Goal: Navigation & Orientation: Understand site structure

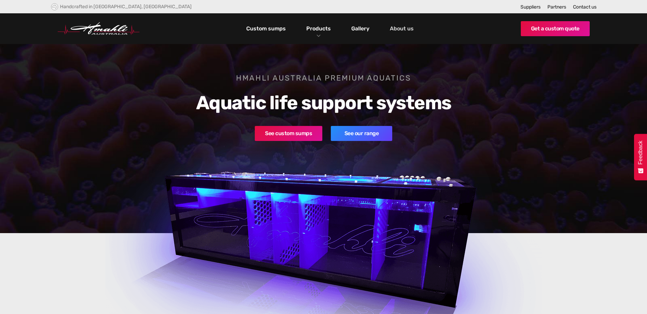
click at [402, 27] on link "About us" at bounding box center [401, 29] width 27 height 12
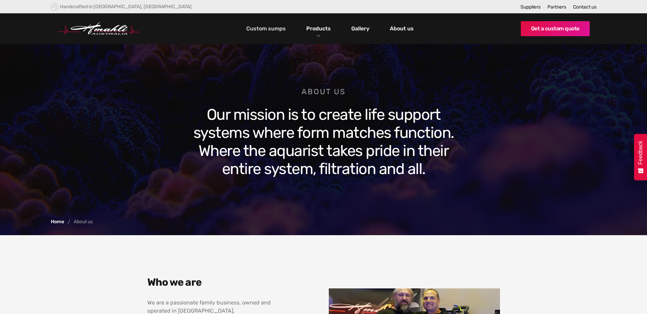
click at [275, 30] on link "Custom sumps" at bounding box center [265, 29] width 43 height 12
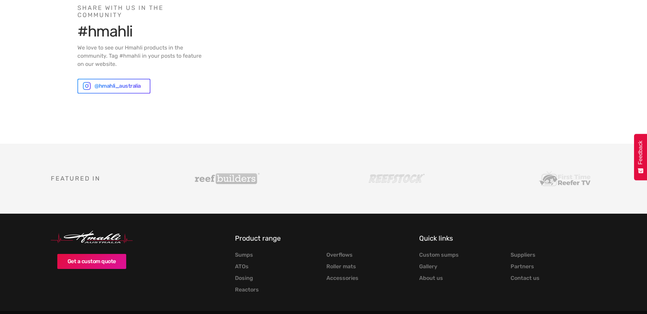
scroll to position [2007, 0]
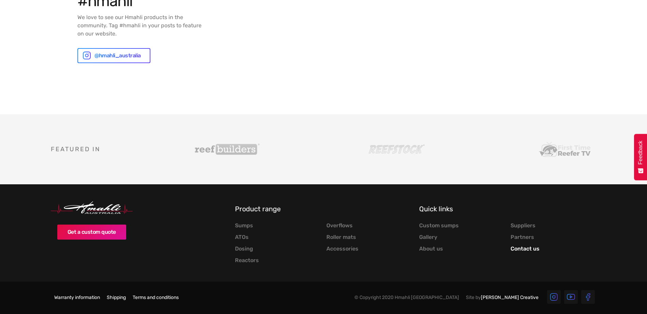
click at [520, 246] on link "Contact us" at bounding box center [524, 248] width 29 height 7
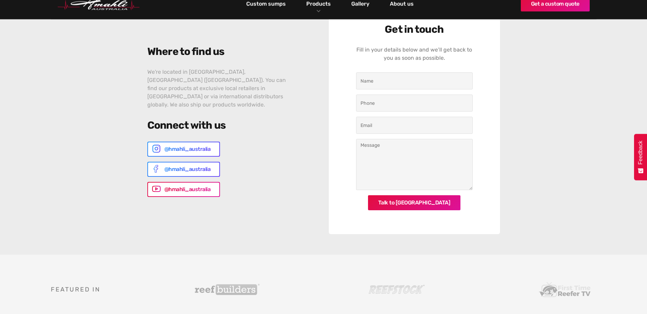
scroll to position [307, 0]
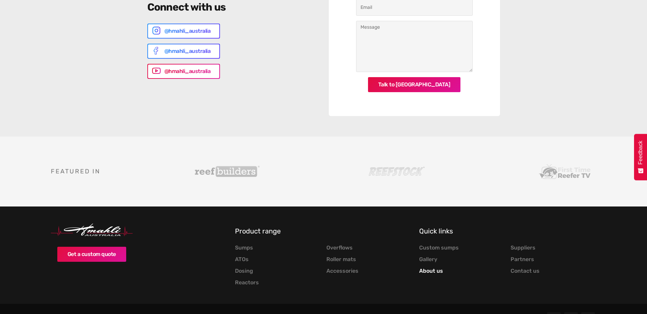
click at [433, 270] on link "About us" at bounding box center [431, 270] width 24 height 7
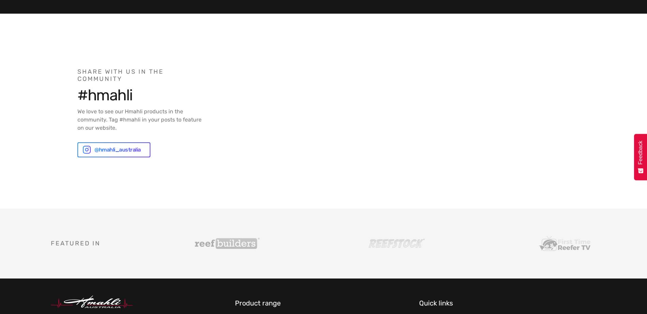
scroll to position [818, 0]
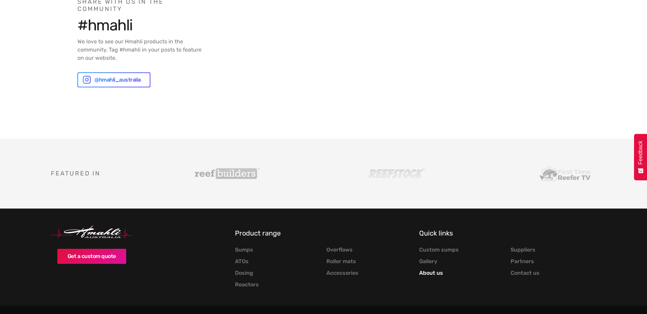
click at [434, 269] on link "About us" at bounding box center [431, 272] width 24 height 7
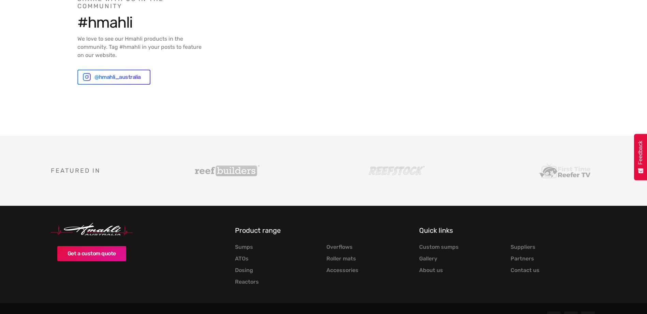
scroll to position [834, 0]
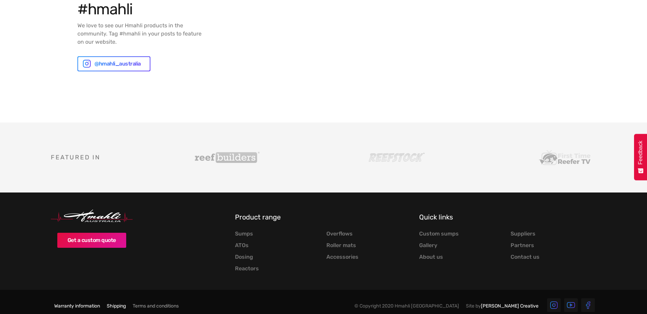
click at [149, 303] on link "Terms and conditions" at bounding box center [156, 306] width 46 height 6
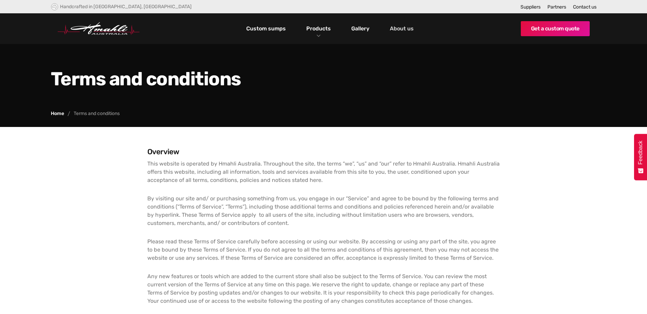
click at [399, 28] on link "About us" at bounding box center [401, 29] width 27 height 12
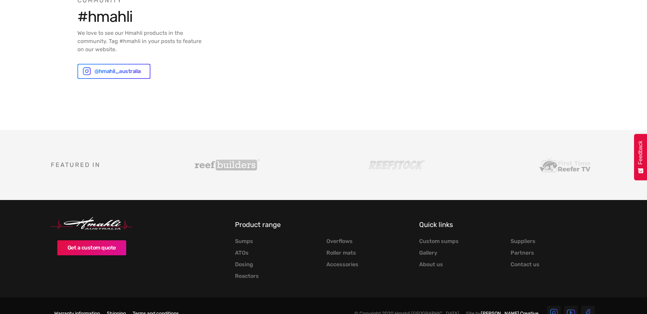
scroll to position [834, 0]
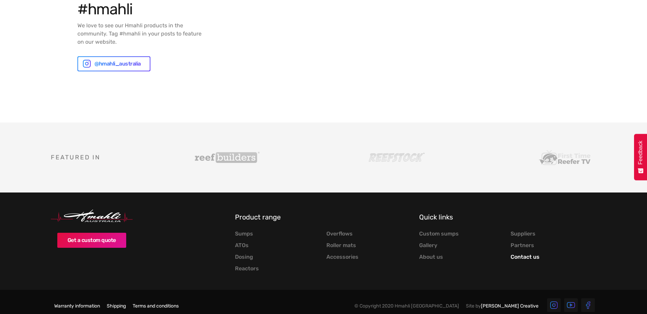
click at [524, 253] on link "Contact us" at bounding box center [524, 256] width 29 height 7
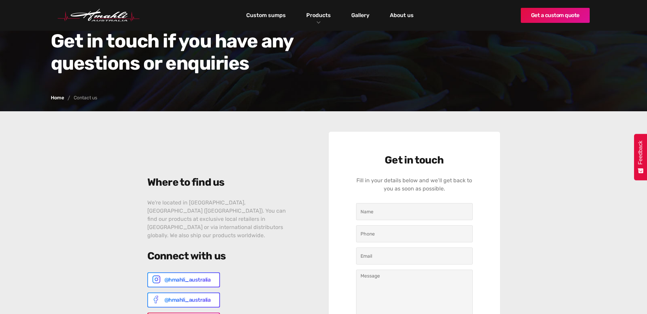
scroll to position [56, 0]
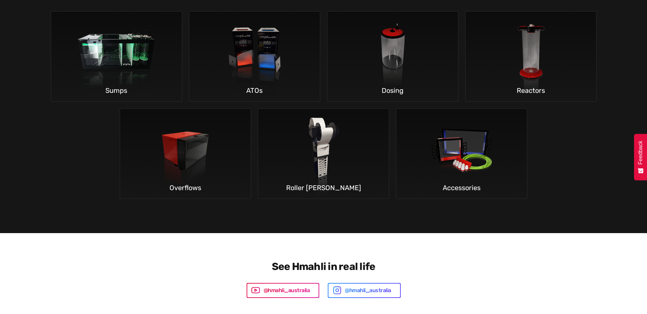
scroll to position [1364, 0]
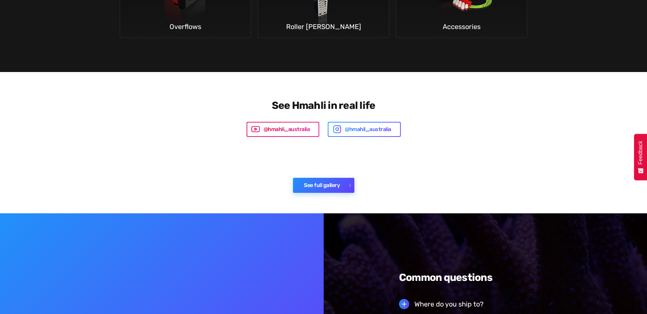
click at [325, 178] on link "See full gallery" at bounding box center [323, 185] width 61 height 15
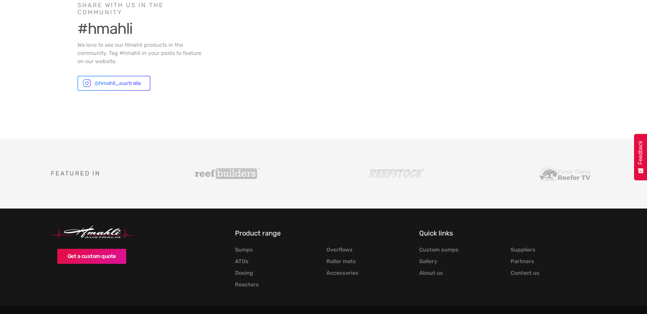
scroll to position [2377, 0]
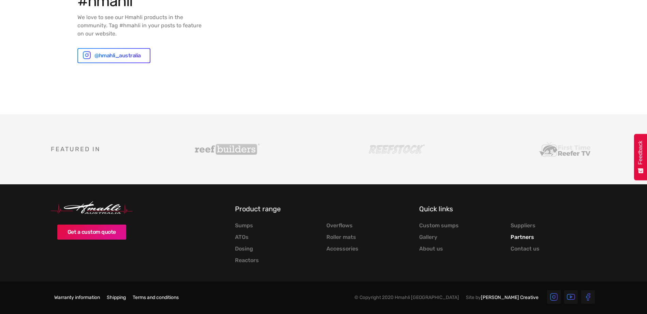
click at [529, 238] on link "Partners" at bounding box center [522, 237] width 24 height 7
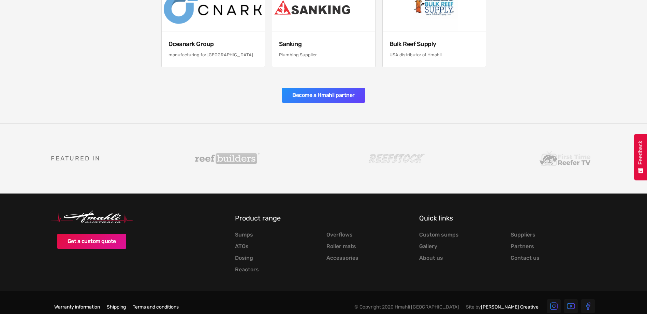
scroll to position [353, 0]
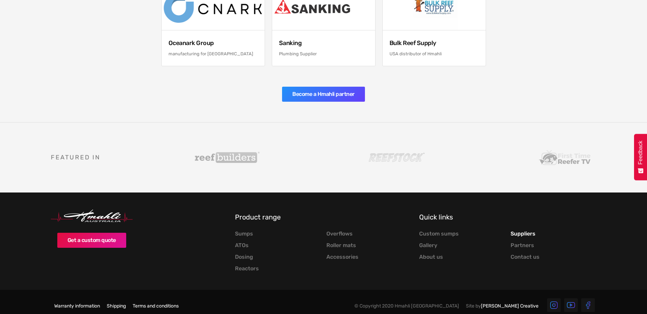
click at [524, 230] on link "Suppliers" at bounding box center [522, 233] width 25 height 7
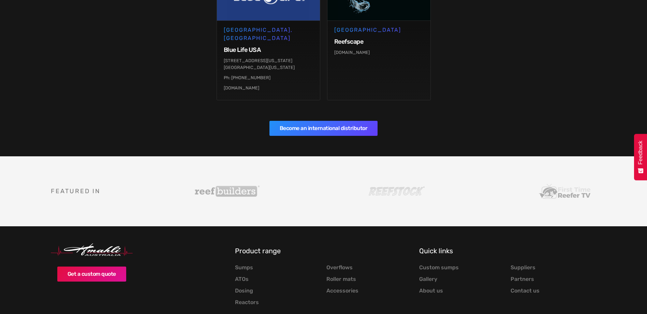
scroll to position [519, 0]
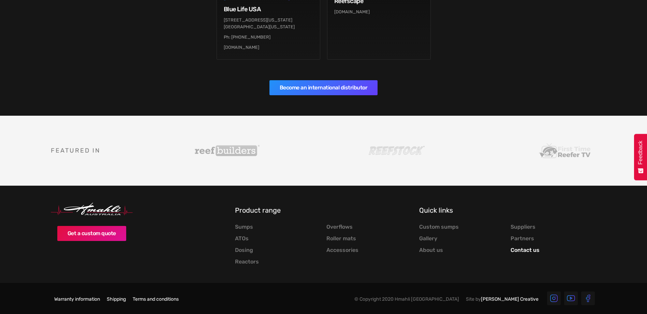
click at [524, 246] on link "Contact us" at bounding box center [524, 249] width 29 height 7
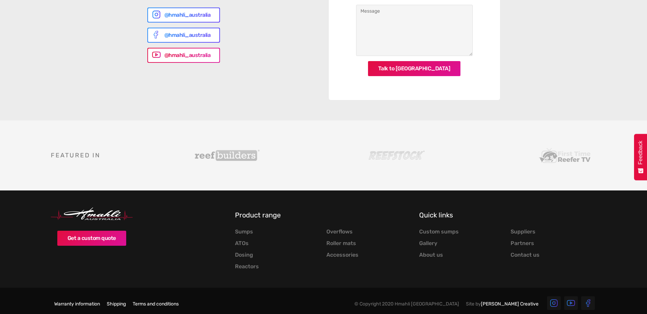
scroll to position [329, 0]
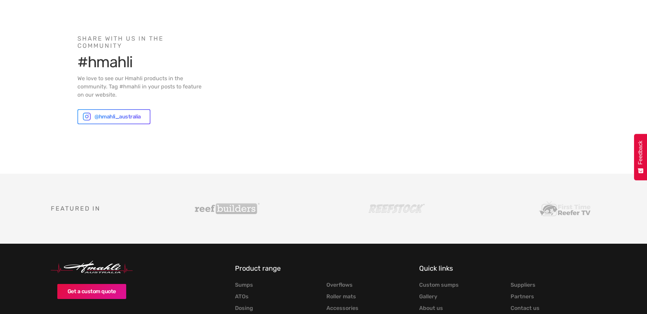
scroll to position [1854, 0]
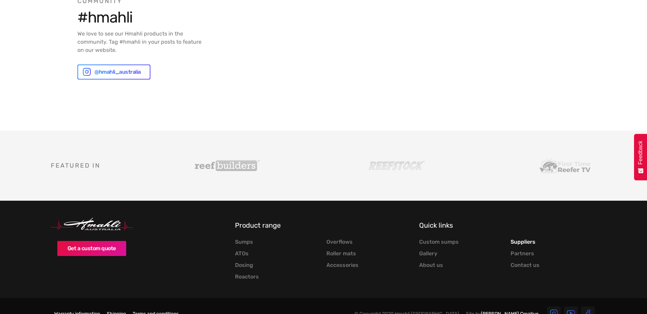
drag, startPoint x: 526, startPoint y: 224, endPoint x: 521, endPoint y: 227, distance: 5.7
click at [526, 238] on link "Suppliers" at bounding box center [522, 241] width 25 height 7
